Goal: Transaction & Acquisition: Purchase product/service

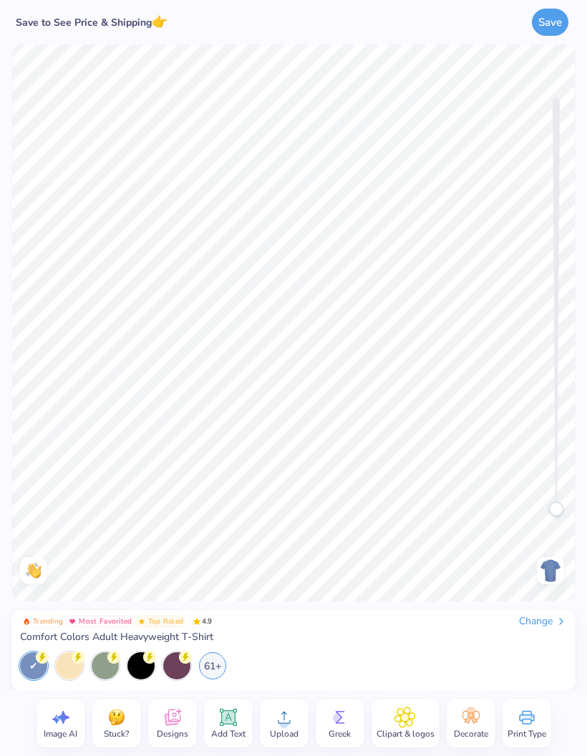
click at [226, 662] on div "61+" at bounding box center [212, 665] width 27 height 27
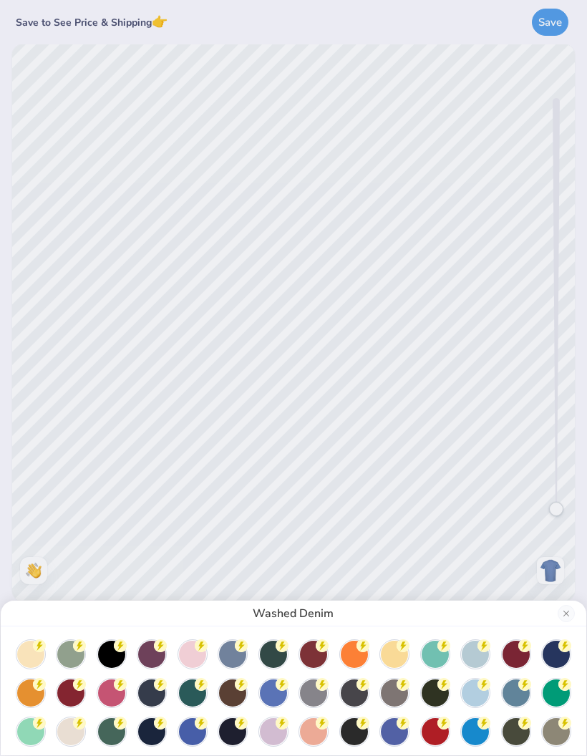
click at [354, 654] on div at bounding box center [354, 654] width 27 height 27
click at [24, 695] on div at bounding box center [30, 693] width 27 height 27
click at [354, 652] on div at bounding box center [354, 654] width 27 height 27
click at [474, 552] on div "Burnt Orange" at bounding box center [293, 378] width 587 height 756
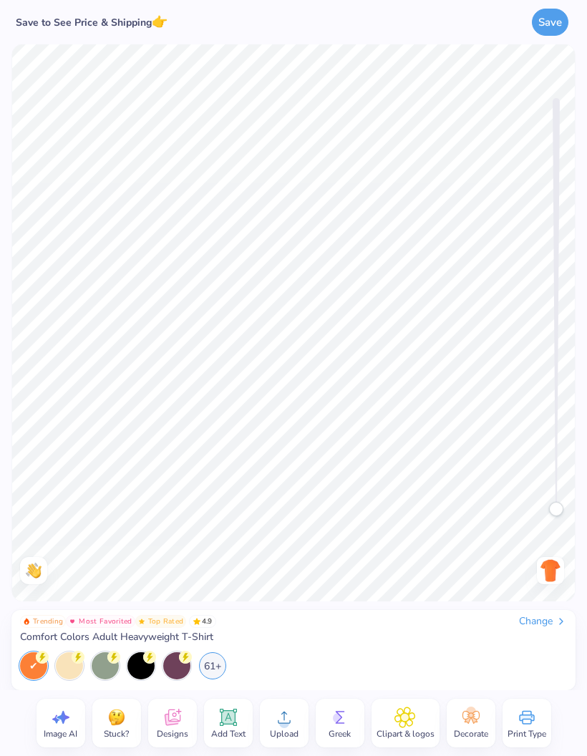
click at [294, 714] on icon at bounding box center [284, 717] width 21 height 21
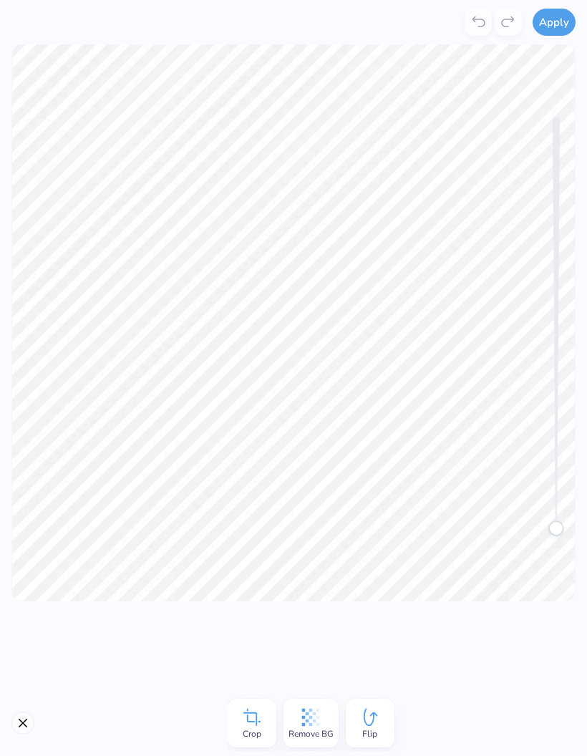
click at [561, 14] on button "Apply" at bounding box center [554, 22] width 43 height 27
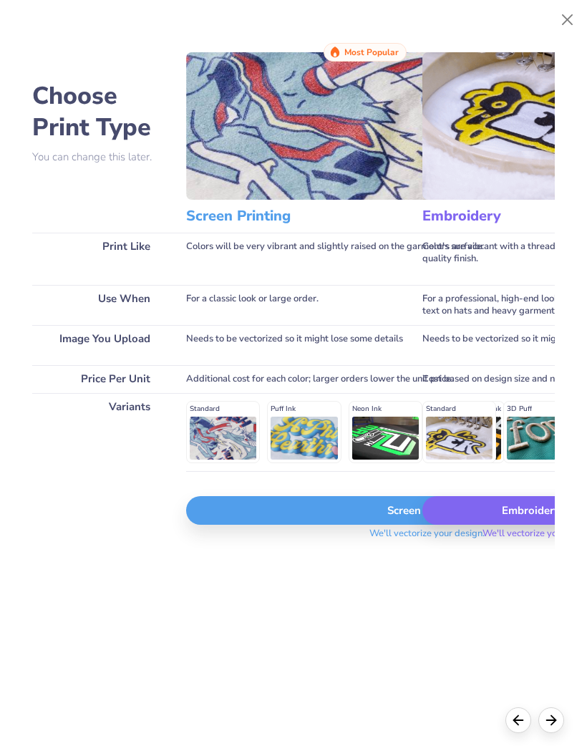
click at [343, 513] on div "Screen Print" at bounding box center [427, 510] width 482 height 29
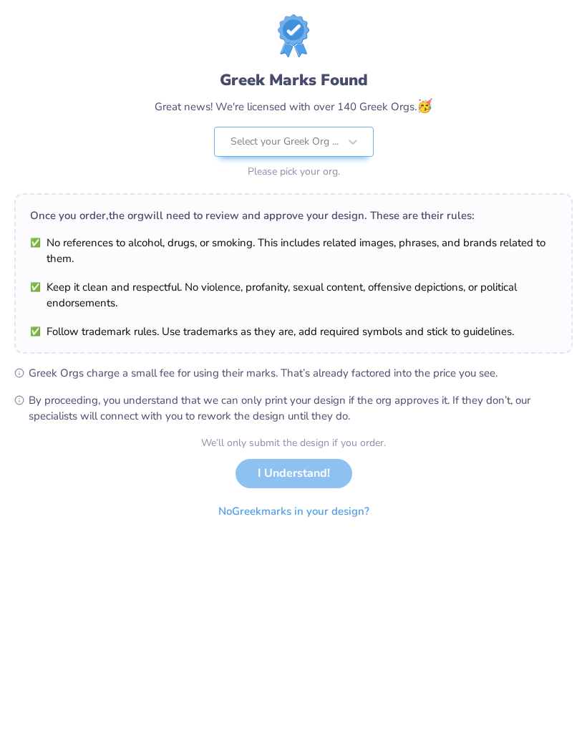
click at [551, 79] on div "Greek Marks Found Great news! We're licensed with over 140 Greek Orgs. 🥳 Select…" at bounding box center [293, 98] width 559 height 168
click at [328, 506] on button "No Greek marks in your design?" at bounding box center [293, 511] width 175 height 29
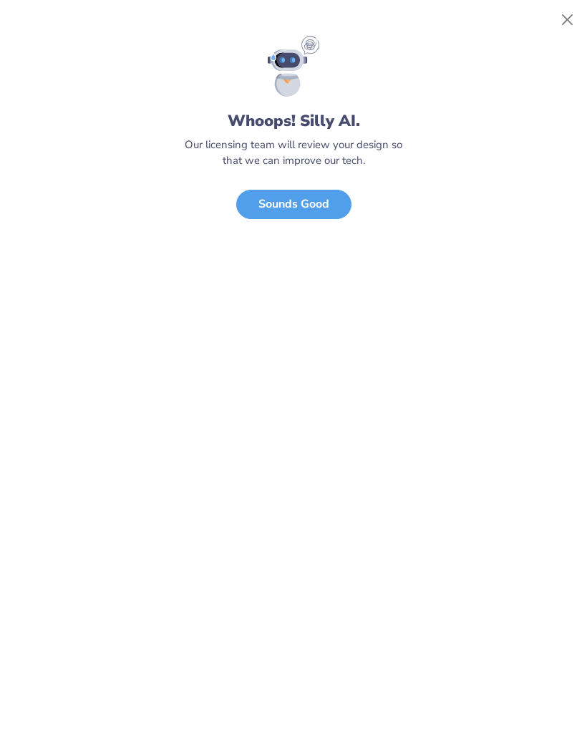
click at [559, 9] on button "Close" at bounding box center [567, 19] width 27 height 27
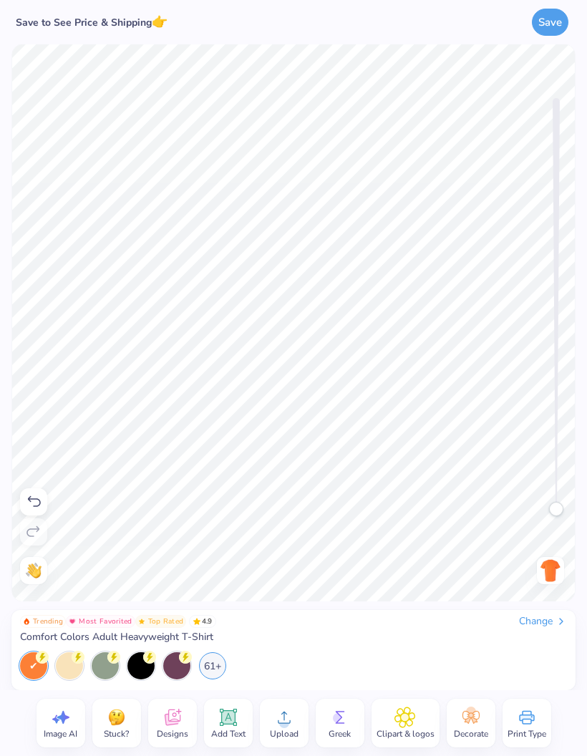
click at [553, 574] on img at bounding box center [550, 570] width 23 height 23
click at [546, 571] on img at bounding box center [550, 570] width 23 height 23
click at [549, 568] on img at bounding box center [550, 570] width 23 height 23
click at [289, 713] on icon at bounding box center [284, 717] width 21 height 21
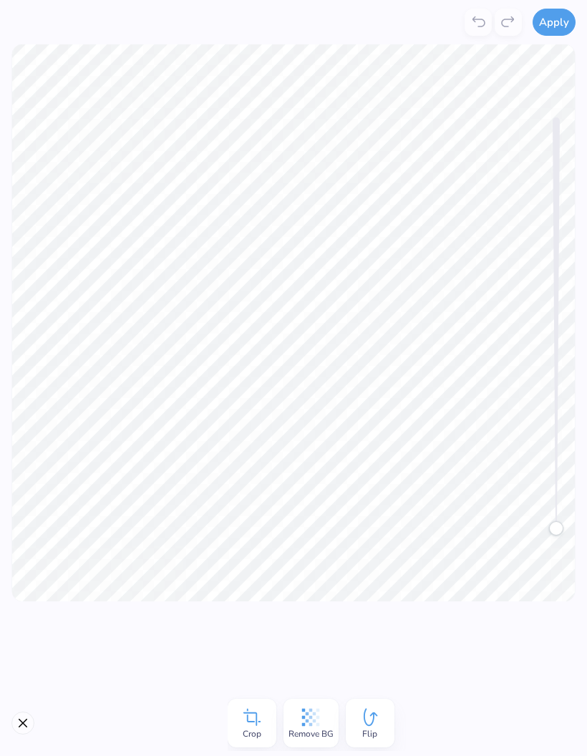
click at [21, 718] on button "Close" at bounding box center [22, 723] width 23 height 23
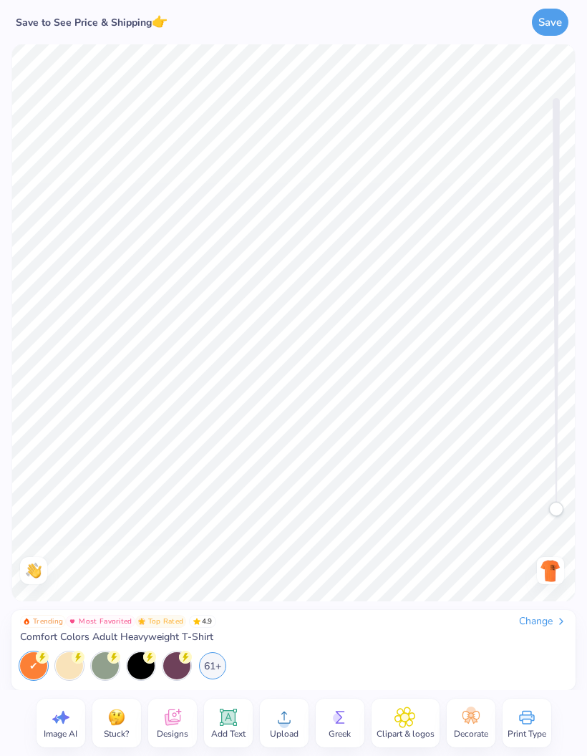
click at [24, 716] on div "Image AI Stuck? Designs Add Text Upload Greek Clipart & logos Decorate Print Ty…" at bounding box center [293, 723] width 587 height 66
click at [274, 714] on icon at bounding box center [284, 717] width 21 height 21
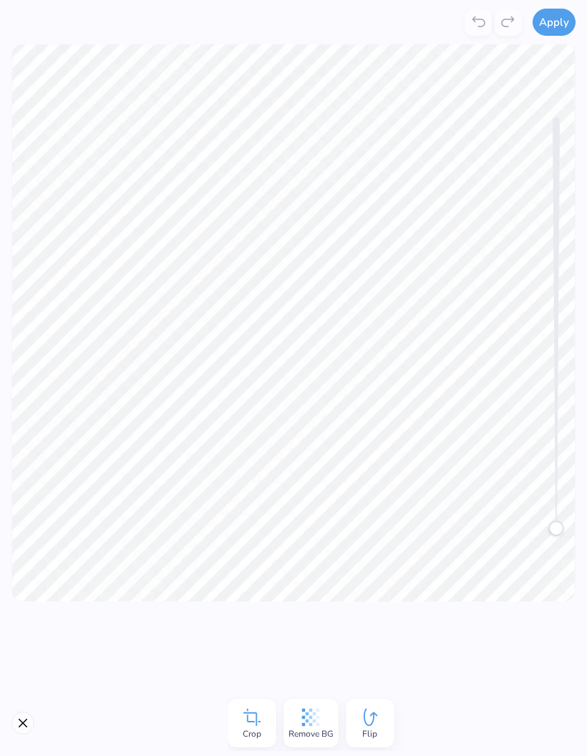
click at [559, 30] on button "Apply" at bounding box center [554, 22] width 43 height 27
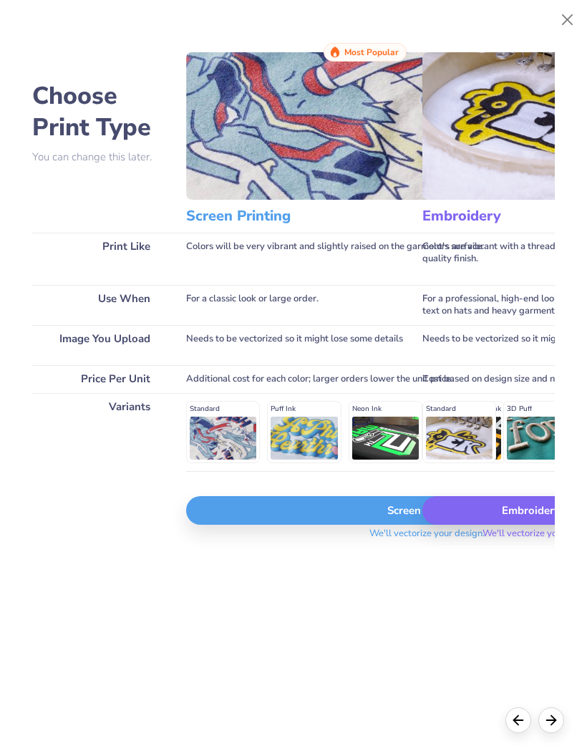
click at [317, 512] on div "Screen Print" at bounding box center [427, 510] width 482 height 29
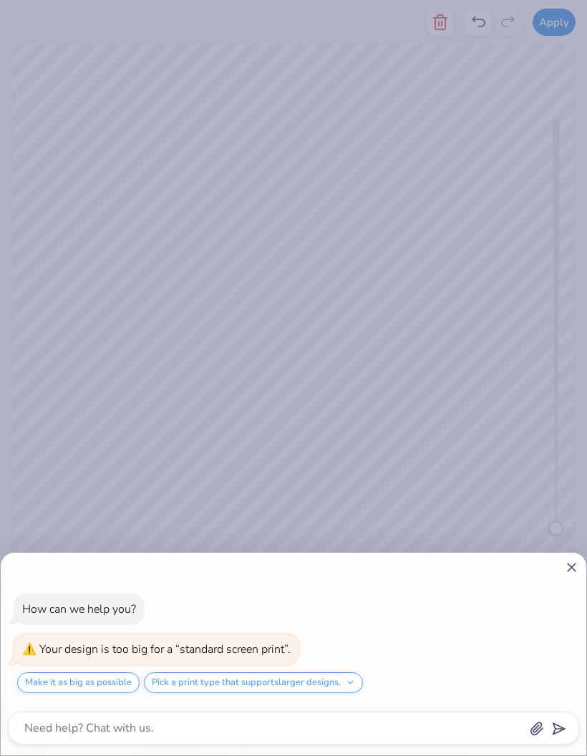
scroll to position [11, 0]
click at [349, 450] on div "How can we help you? Your design is too big for a “standard screen print”. Make…" at bounding box center [293, 378] width 587 height 756
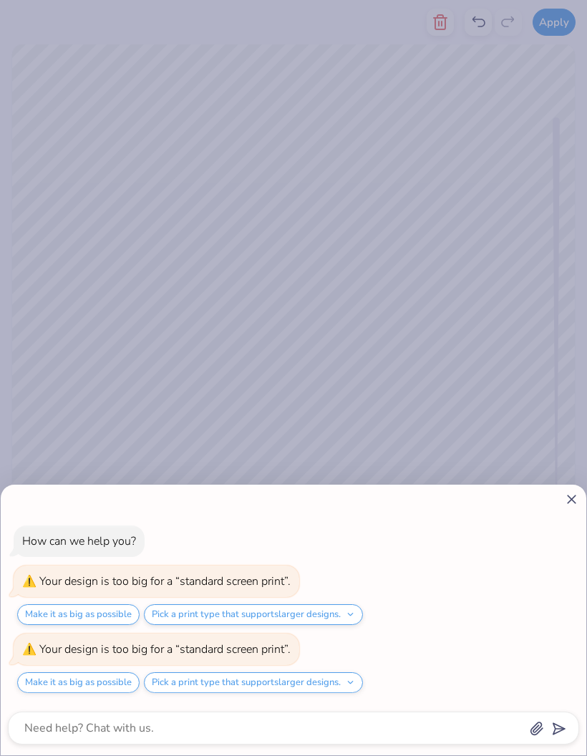
click at [564, 503] on icon at bounding box center [571, 499] width 15 height 15
type textarea "x"
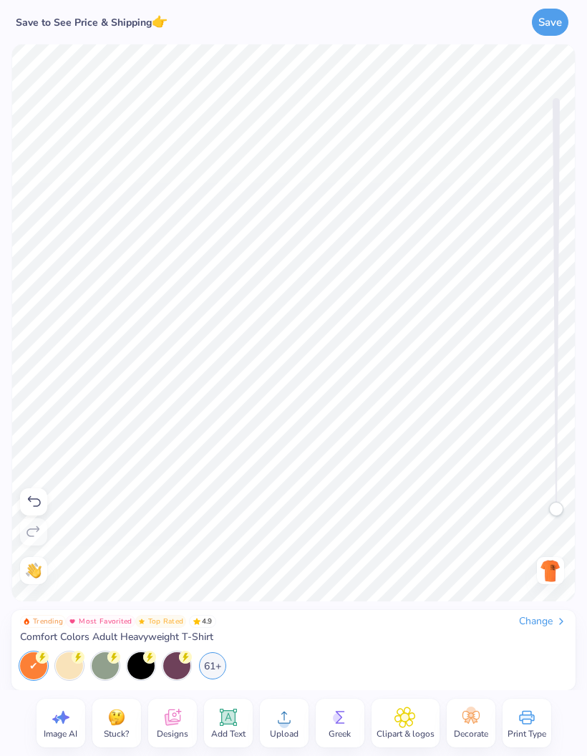
click at [556, 561] on img at bounding box center [550, 570] width 23 height 23
click at [551, 574] on img at bounding box center [550, 570] width 23 height 23
click at [549, 572] on img at bounding box center [550, 570] width 23 height 23
click at [560, 572] on img at bounding box center [550, 570] width 23 height 23
click at [212, 670] on div "61+" at bounding box center [212, 665] width 27 height 27
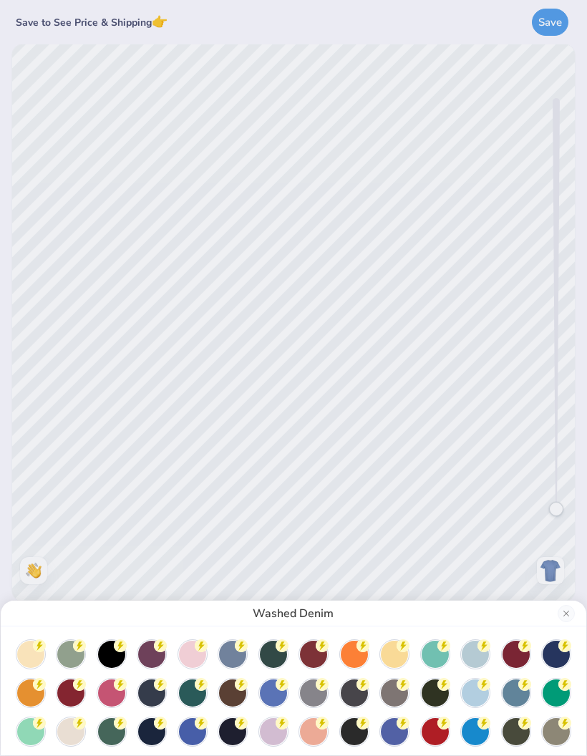
click at [401, 664] on div at bounding box center [394, 654] width 27 height 27
click at [366, 656] on div at bounding box center [354, 654] width 27 height 27
click at [44, 699] on div at bounding box center [293, 732] width 557 height 182
click at [38, 694] on div at bounding box center [30, 693] width 27 height 27
click at [567, 621] on button "Close" at bounding box center [566, 613] width 17 height 17
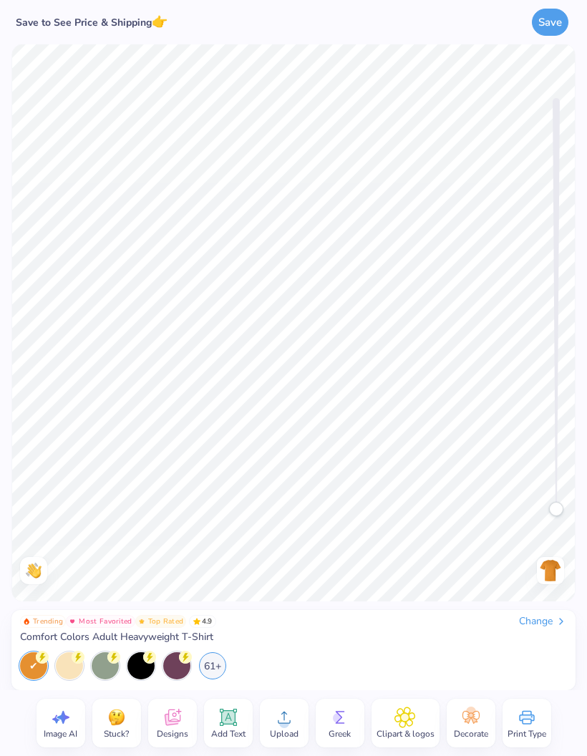
click at [280, 720] on circle at bounding box center [284, 723] width 10 height 10
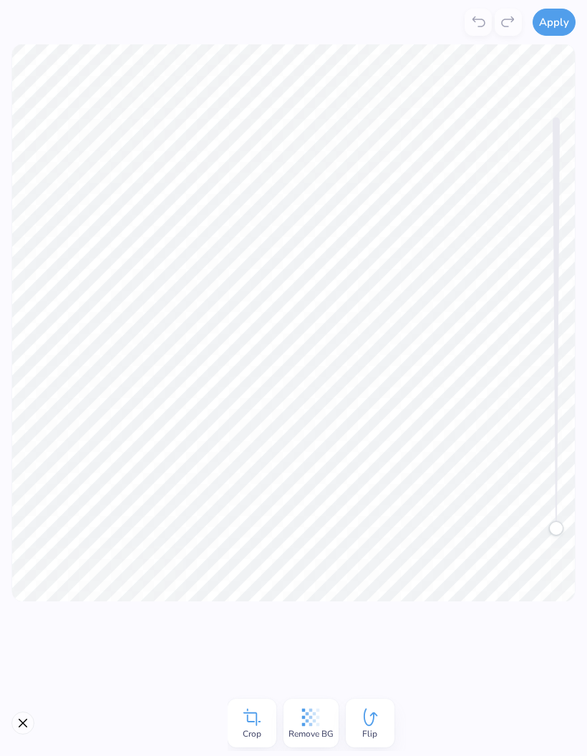
click at [551, 22] on button "Apply" at bounding box center [554, 22] width 43 height 27
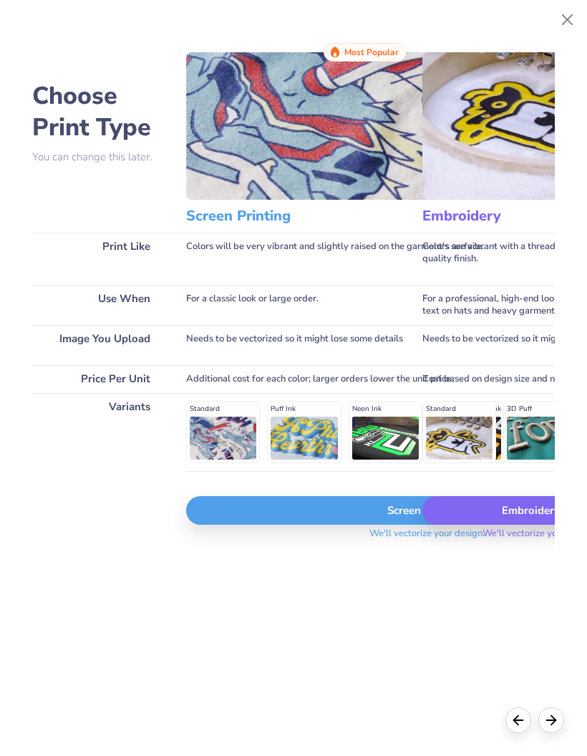
click at [301, 525] on div "Screen Print" at bounding box center [427, 510] width 482 height 29
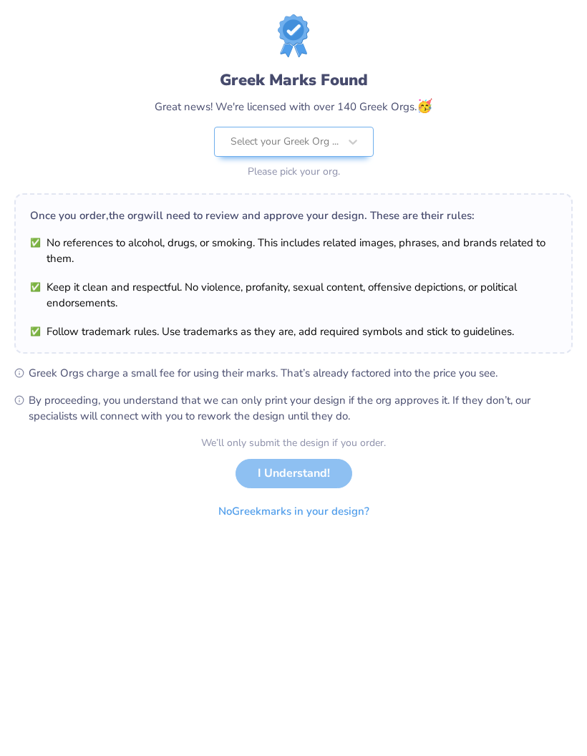
click at [329, 512] on button "No Greek marks in your design?" at bounding box center [293, 511] width 175 height 29
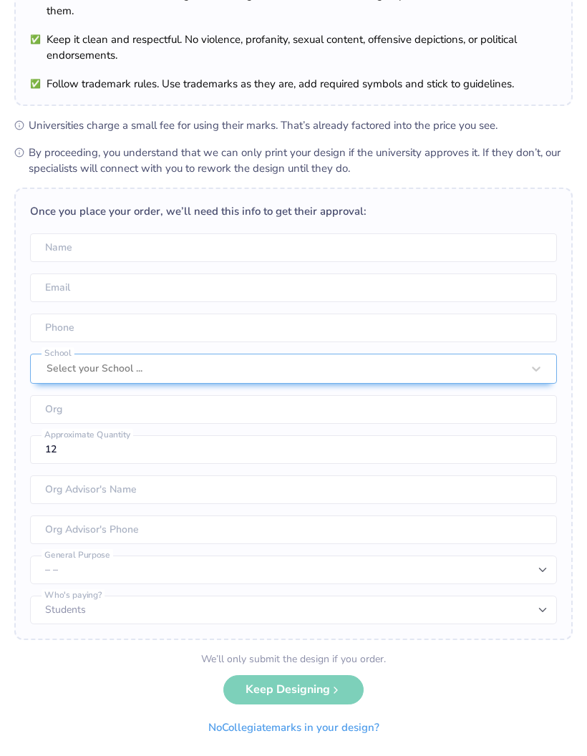
scroll to position [127, 0]
click at [342, 722] on button "No Collegiate marks in your design?" at bounding box center [293, 728] width 195 height 29
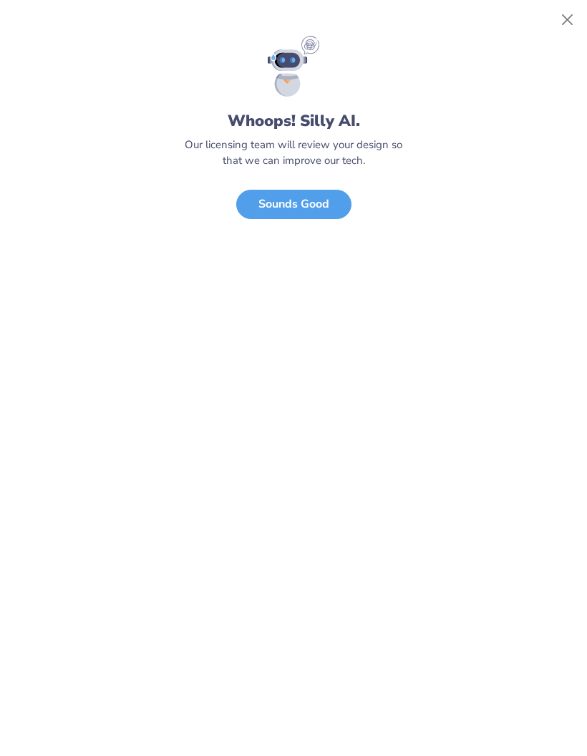
scroll to position [0, 0]
click at [568, 14] on button "Close" at bounding box center [567, 19] width 27 height 27
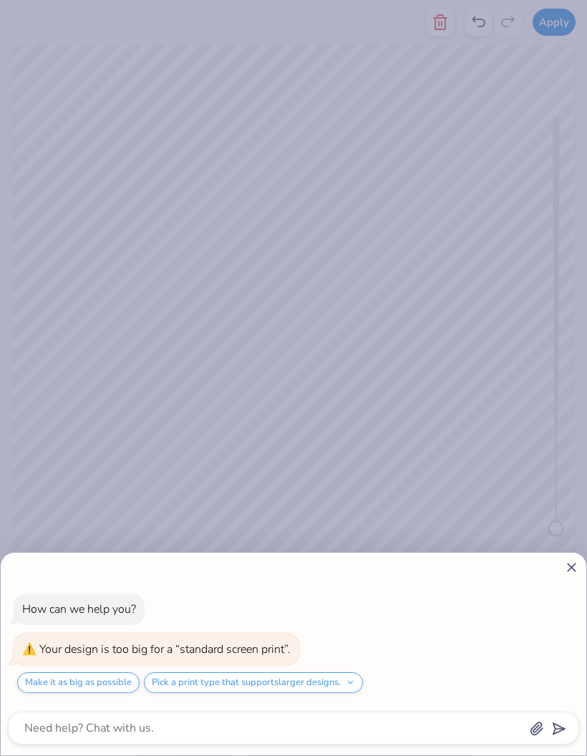
click at [402, 293] on div "How can we help you? Your design is too big for a “standard screen print”. Make…" at bounding box center [293, 378] width 587 height 756
type textarea "x"
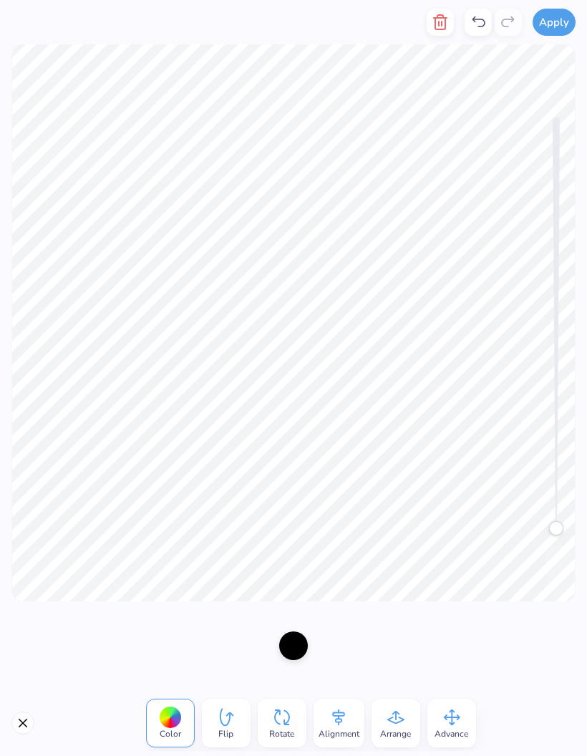
click at [549, 25] on button "Apply" at bounding box center [554, 22] width 43 height 27
